Goal: Task Accomplishment & Management: Manage account settings

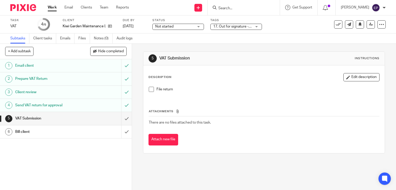
click at [383, 8] on div at bounding box center [384, 7] width 3 height 3
click at [361, 38] on li "Logout" at bounding box center [366, 35] width 34 height 7
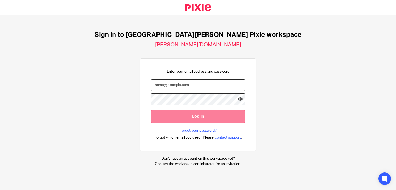
type input "emily.payne@douglassgrange.co.uk"
click at [182, 118] on input "Log in" at bounding box center [198, 116] width 95 height 13
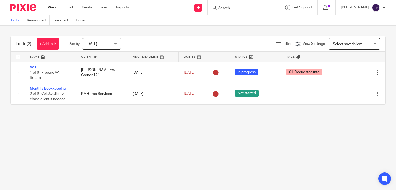
click at [115, 45] on div "Today Today" at bounding box center [101, 44] width 39 height 12
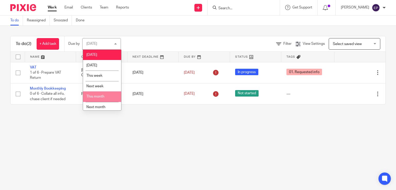
scroll to position [13, 0]
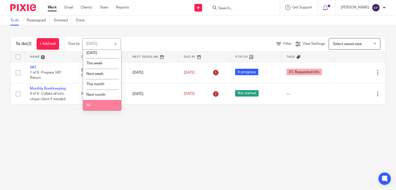
click at [97, 108] on li "All" at bounding box center [102, 105] width 38 height 11
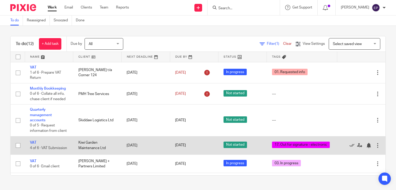
scroll to position [52, 0]
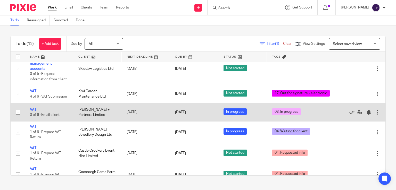
click at [35, 112] on link "VAT" at bounding box center [33, 110] width 6 height 4
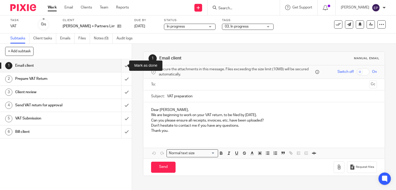
click at [119, 65] on input "submit" at bounding box center [66, 65] width 132 height 13
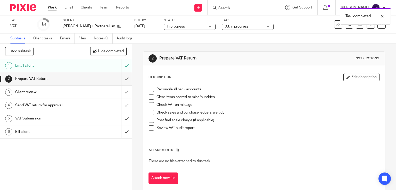
click at [120, 80] on input "submit" at bounding box center [66, 78] width 132 height 13
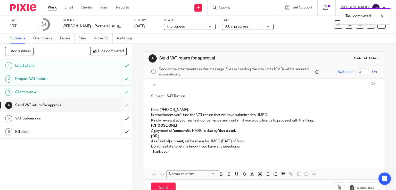
click at [120, 104] on input "submit" at bounding box center [66, 105] width 132 height 13
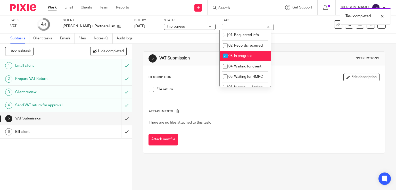
click at [223, 56] on input "checkbox" at bounding box center [225, 56] width 10 height 10
checkbox input "false"
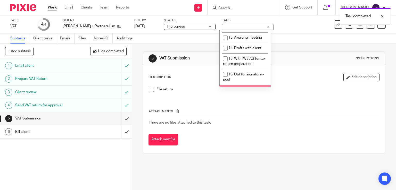
scroll to position [181, 0]
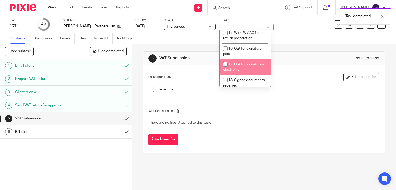
click at [225, 60] on input "checkbox" at bounding box center [225, 65] width 10 height 10
checkbox input "true"
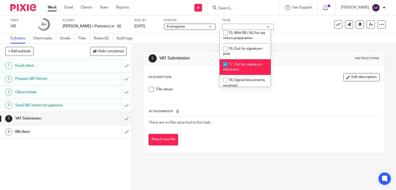
click at [52, 7] on link "Work" at bounding box center [52, 7] width 9 height 5
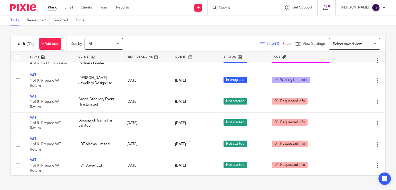
scroll to position [129, 0]
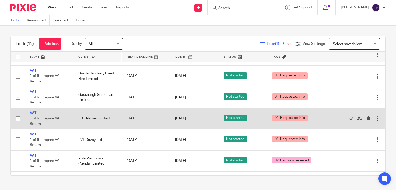
click at [33, 115] on link "VAT" at bounding box center [33, 114] width 6 height 4
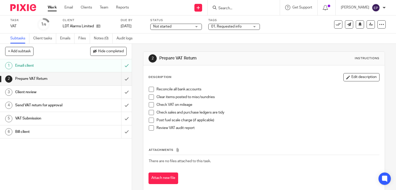
click at [257, 27] on div "01. Requested info" at bounding box center [234, 27] width 52 height 6
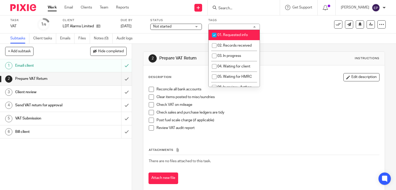
click at [212, 33] on input "checkbox" at bounding box center [214, 35] width 10 height 10
checkbox input "false"
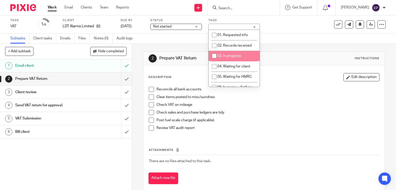
click at [214, 55] on input "checkbox" at bounding box center [214, 56] width 10 height 10
checkbox input "true"
click at [53, 10] on link "Work" at bounding box center [52, 7] width 9 height 5
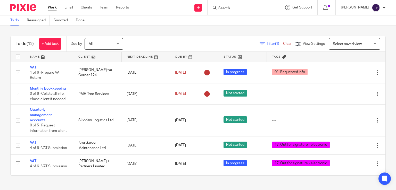
drag, startPoint x: 382, startPoint y: 6, endPoint x: 381, endPoint y: 11, distance: 4.6
click at [382, 6] on div "[PERSON_NAME]" at bounding box center [363, 8] width 45 height 8
click at [350, 35] on icon at bounding box center [351, 36] width 4 height 4
